Goal: Find specific page/section: Find specific page/section

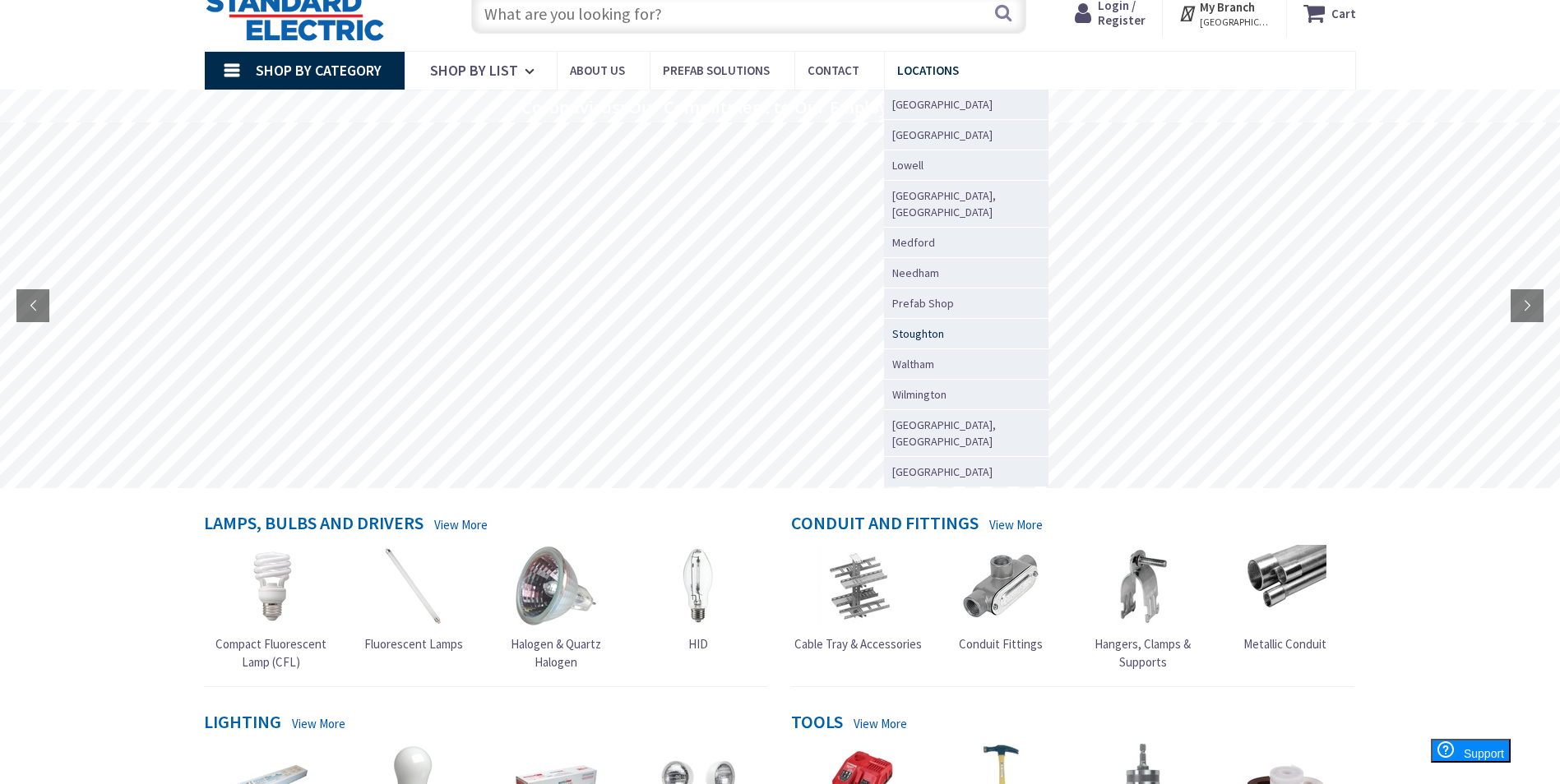
scroll to position [82, 0]
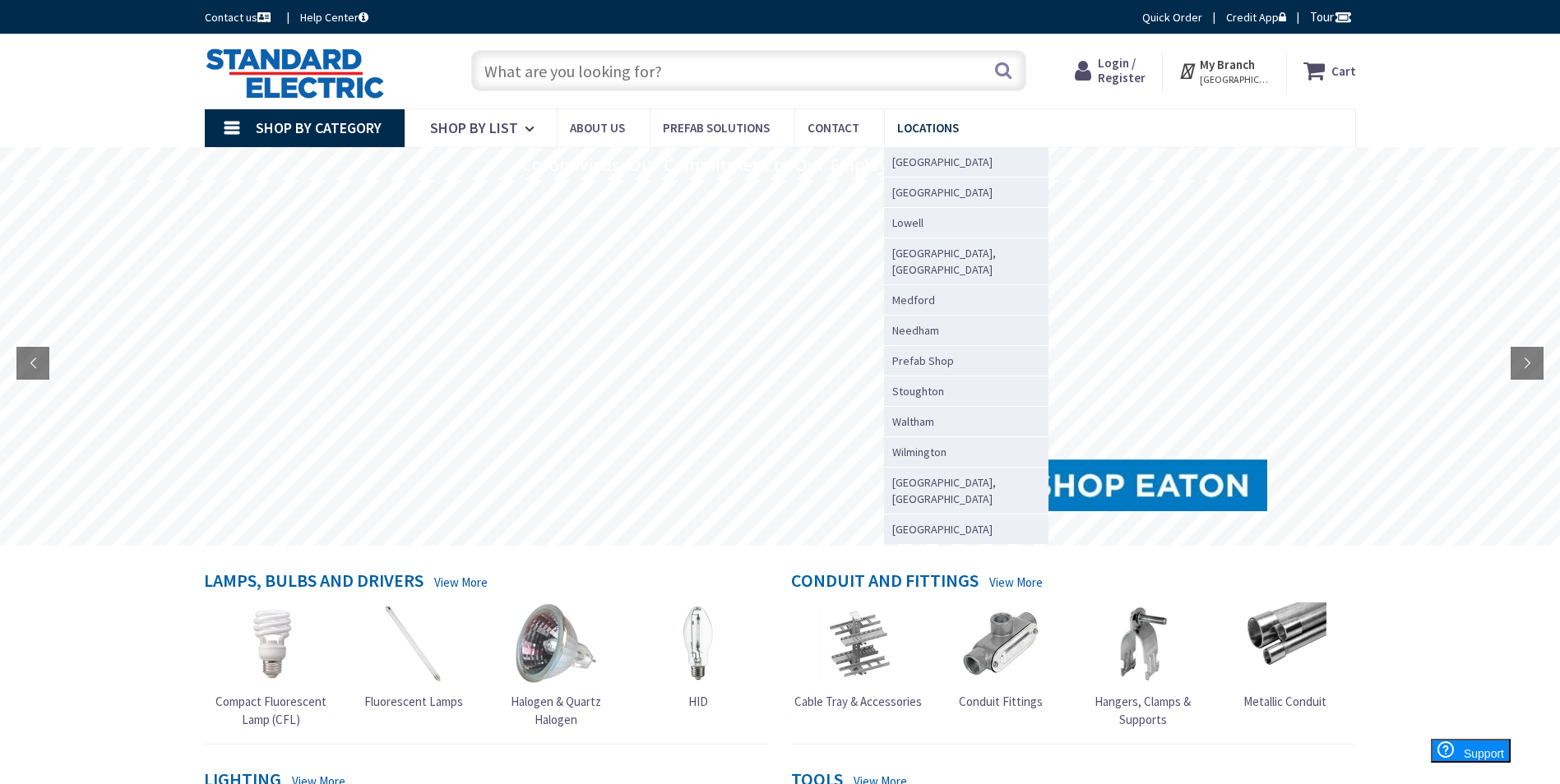
click at [932, 127] on span "Locations" at bounding box center [928, 128] width 61 height 16
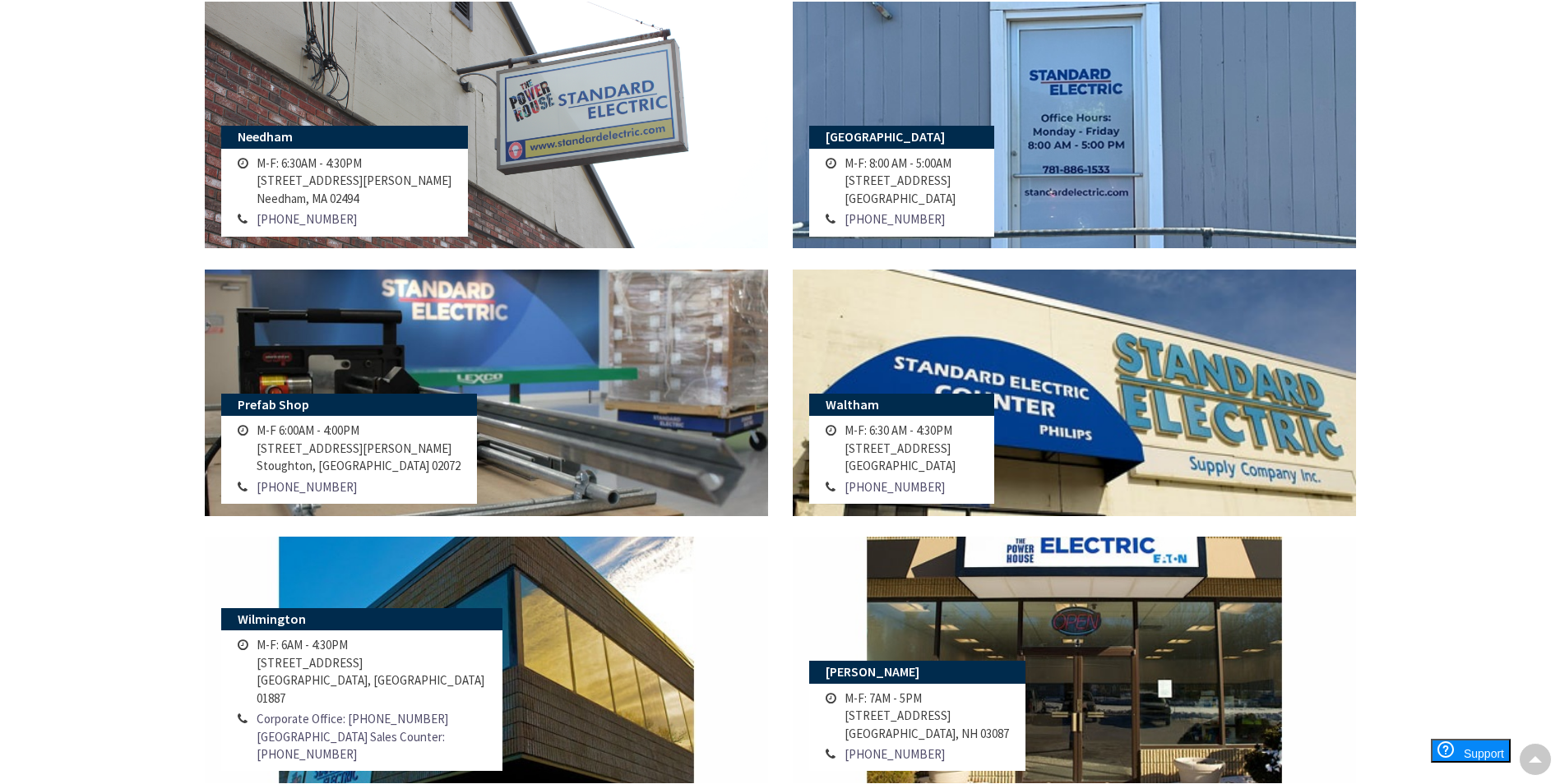
scroll to position [904, 0]
